Goal: Find specific page/section: Find specific page/section

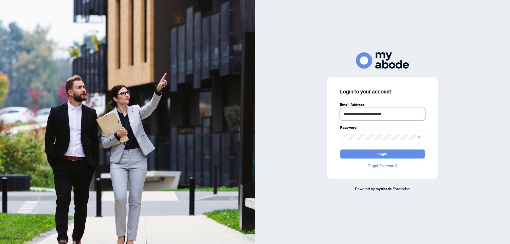
click at [390, 113] on input "**********" at bounding box center [382, 114] width 85 height 12
type input "**********"
click at [361, 157] on button "Login" at bounding box center [382, 154] width 85 height 9
